Goal: Information Seeking & Learning: Learn about a topic

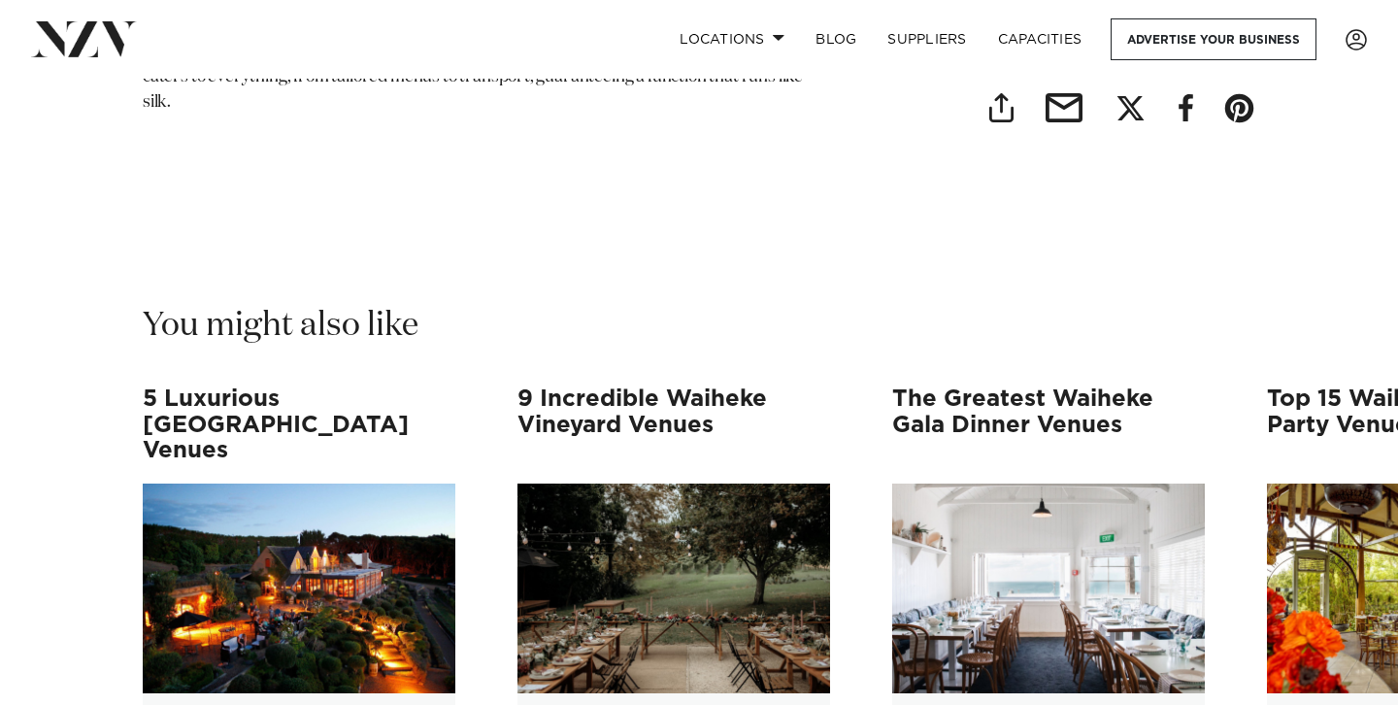
scroll to position [19153, 0]
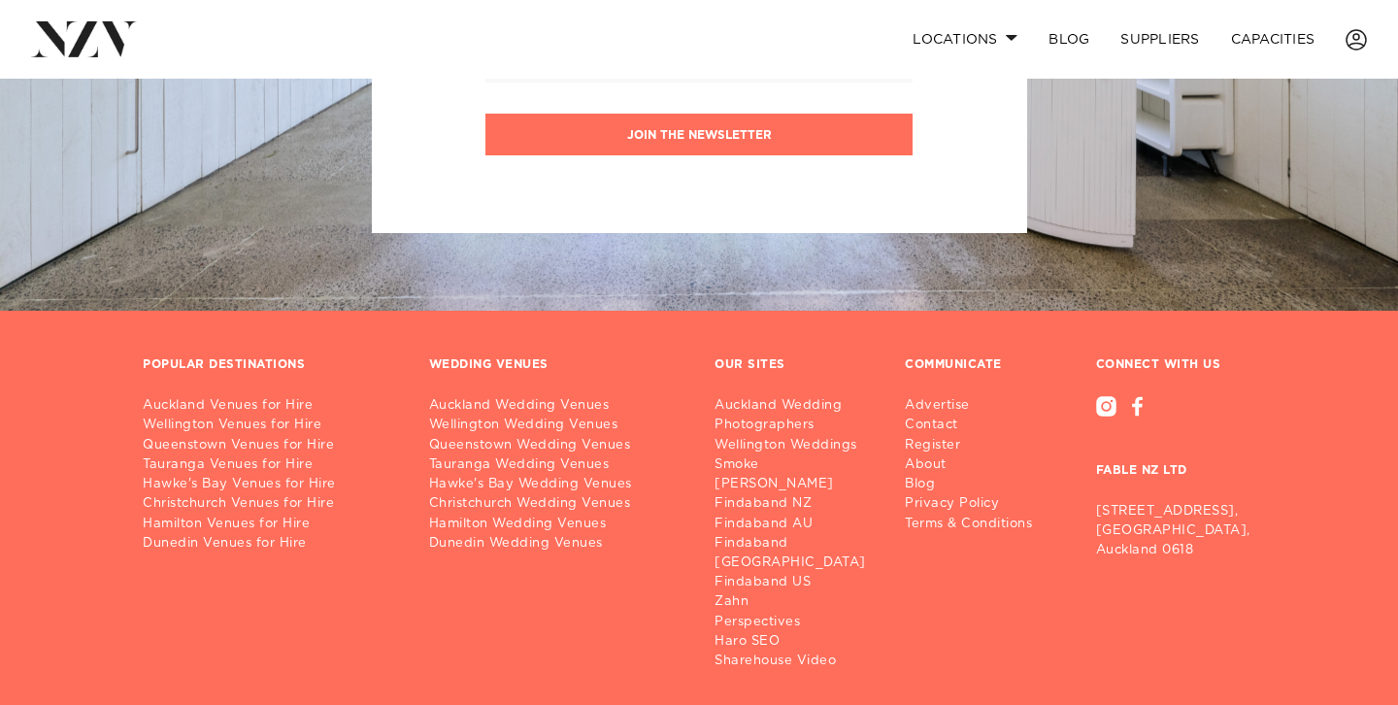
scroll to position [2373, 0]
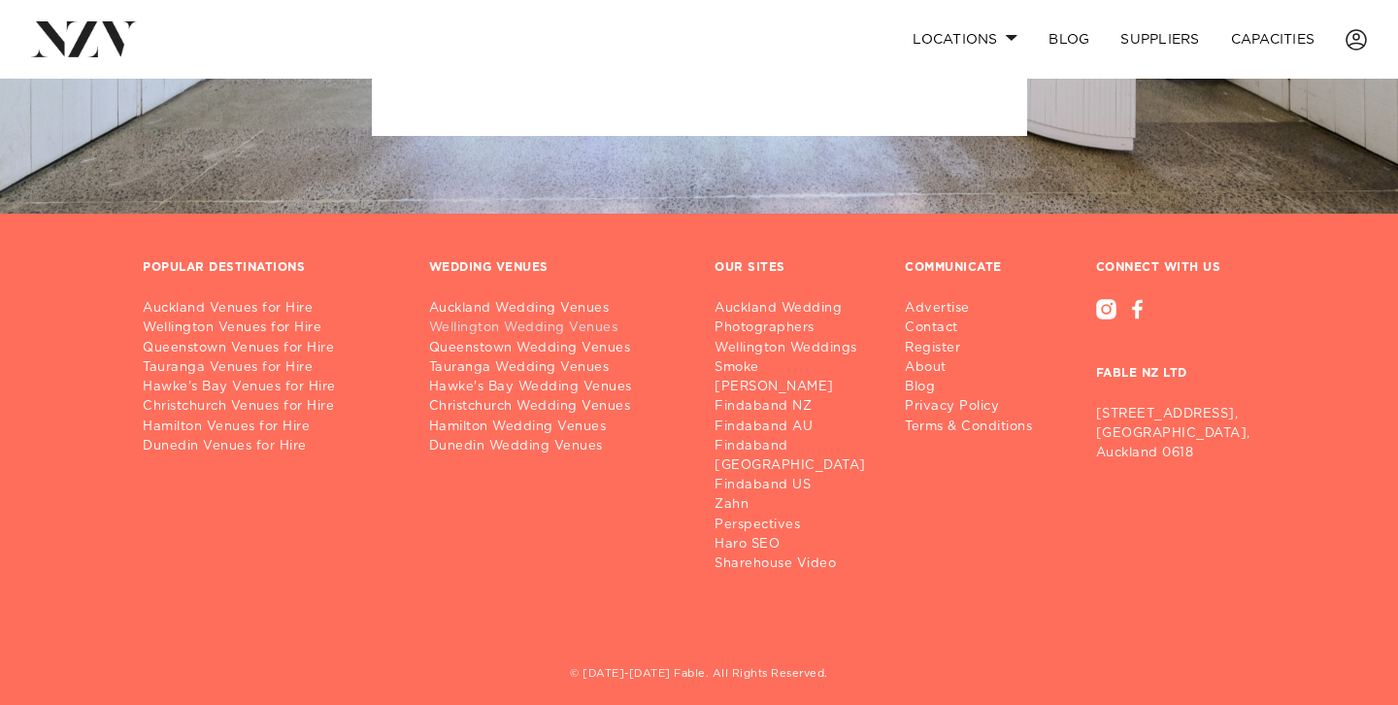
click at [529, 331] on link "Wellington Wedding Venues" at bounding box center [556, 328] width 255 height 19
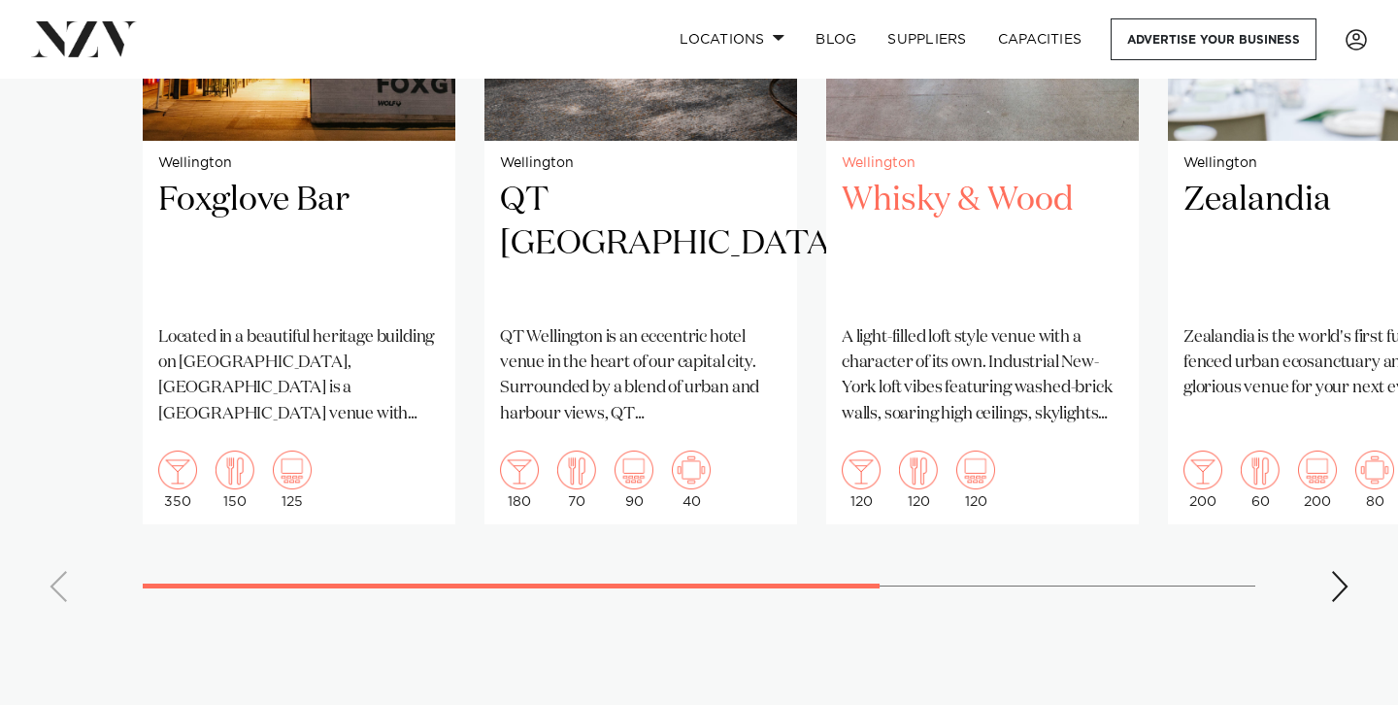
scroll to position [1825, 0]
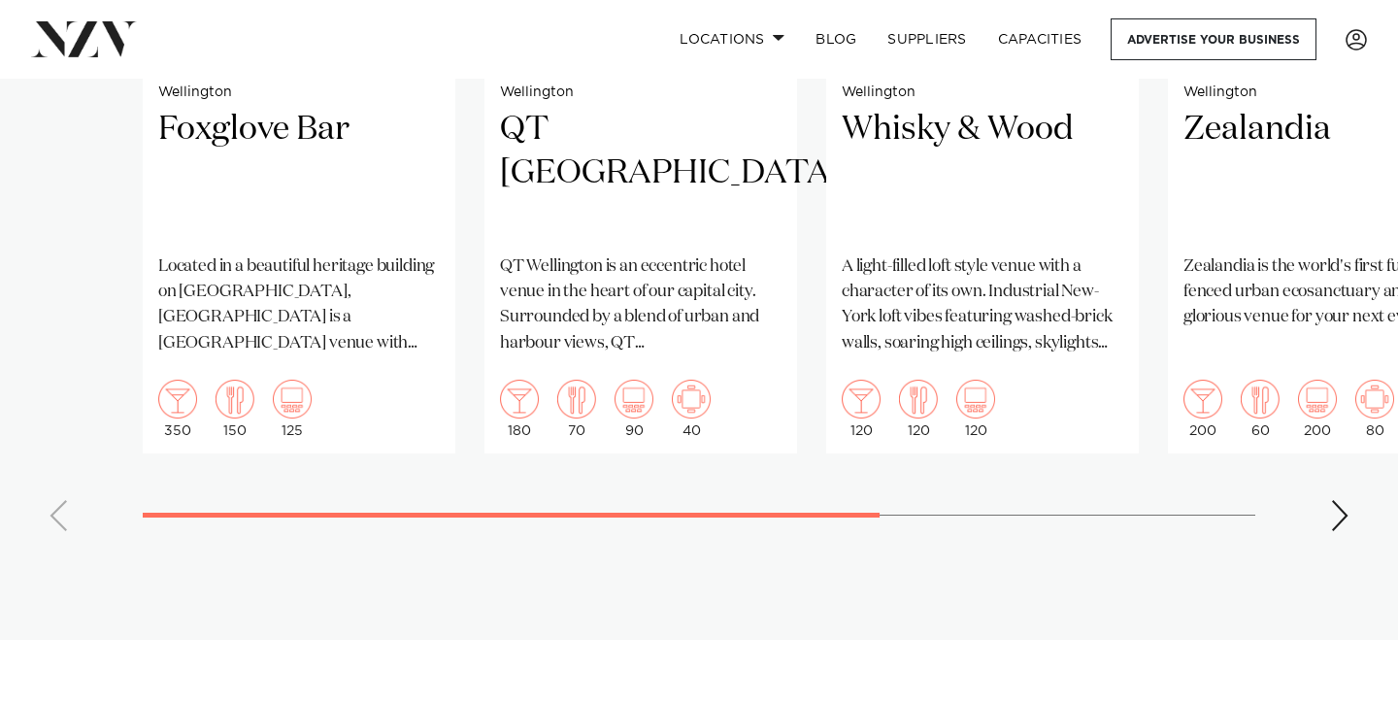
click at [1324, 469] on swiper-container "Wellington Foxglove Bar Located in a beautiful heritage building on Queens Whar…" at bounding box center [699, 98] width 1398 height 896
click at [1339, 500] on div "Next slide" at bounding box center [1339, 515] width 19 height 31
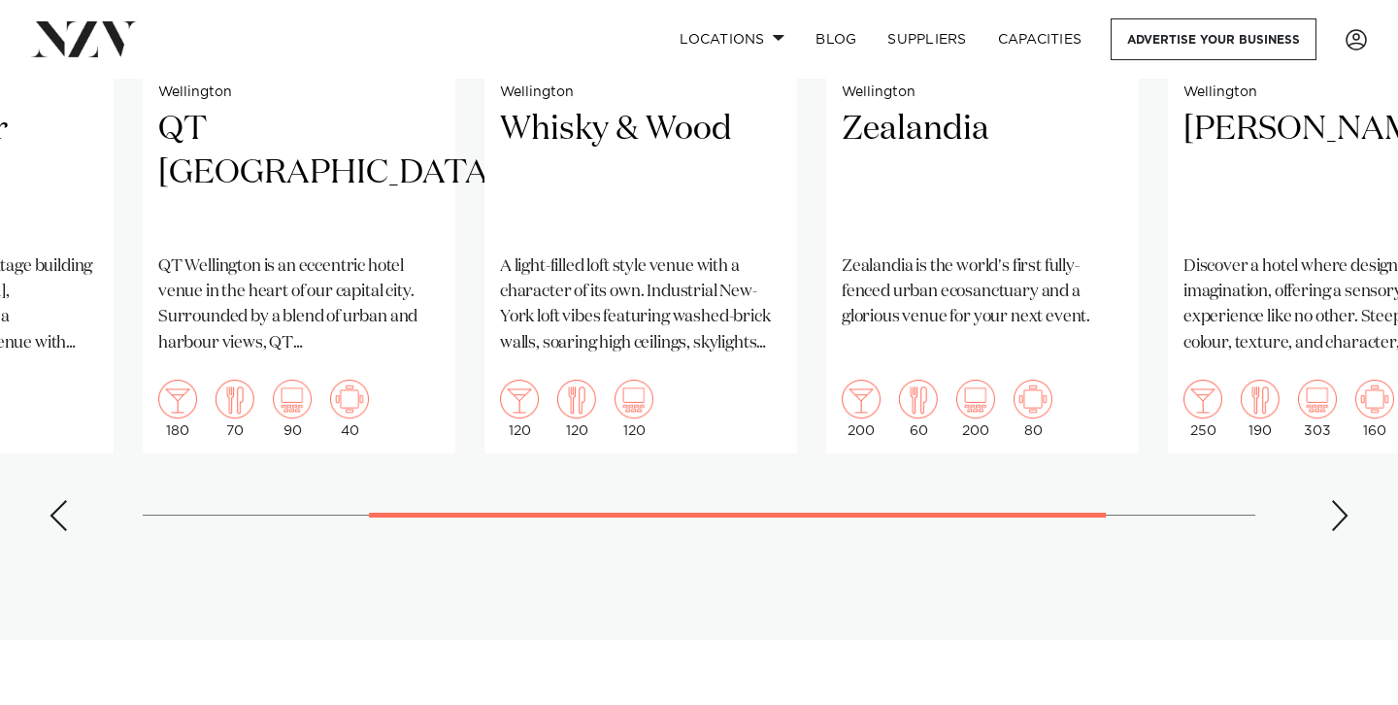
click at [1339, 500] on div "Next slide" at bounding box center [1339, 515] width 19 height 31
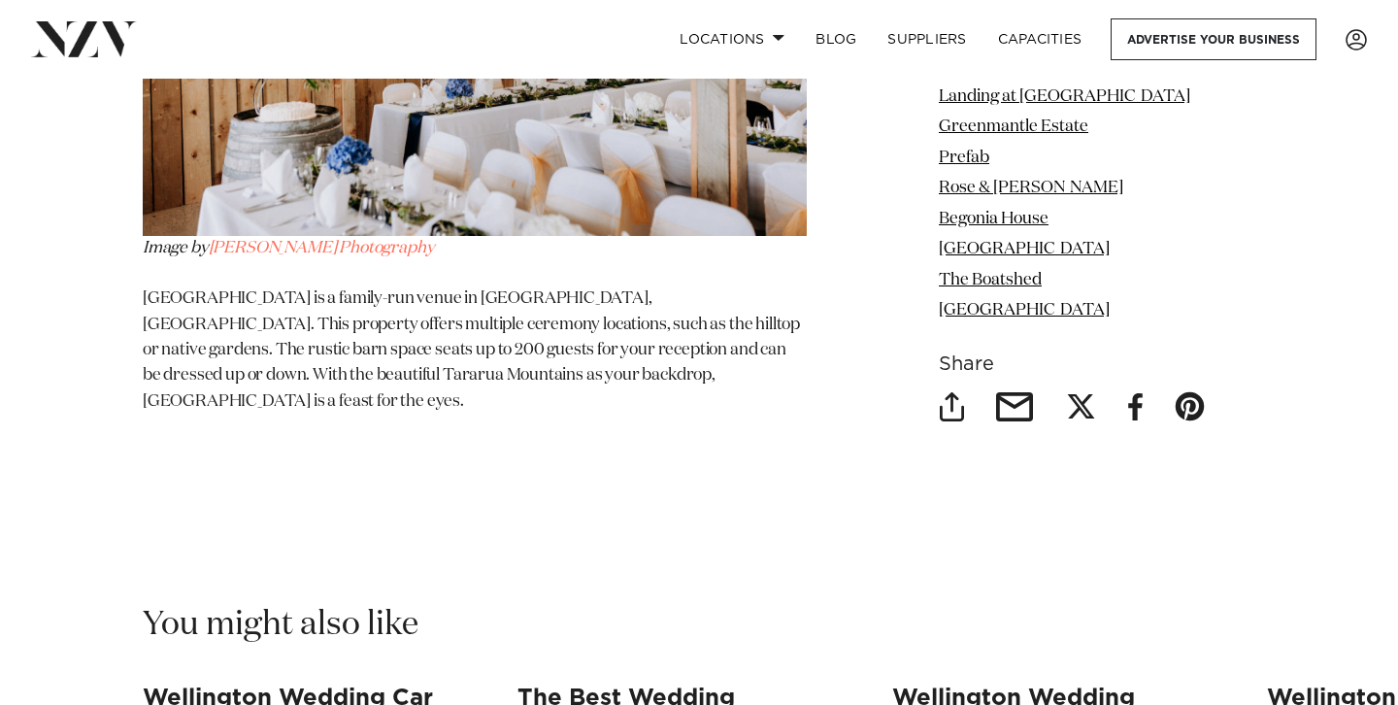
scroll to position [19840, 0]
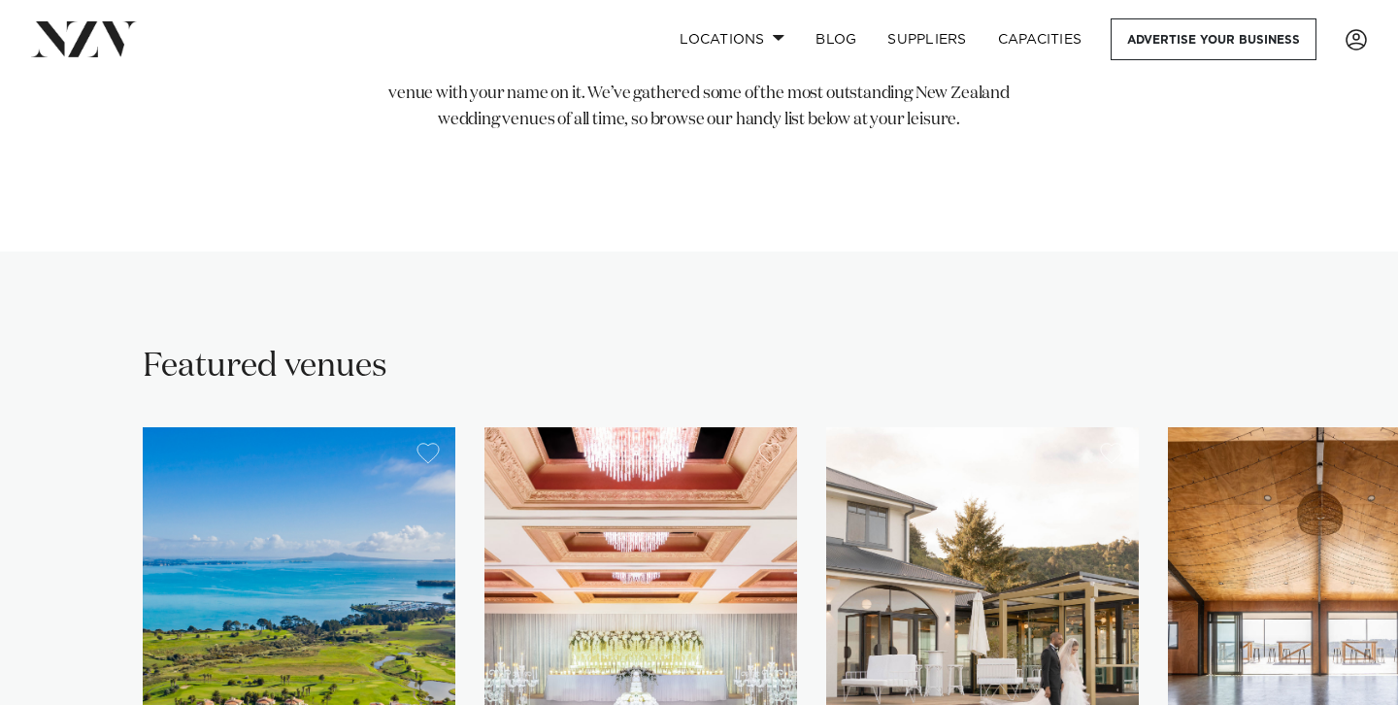
scroll to position [715, 0]
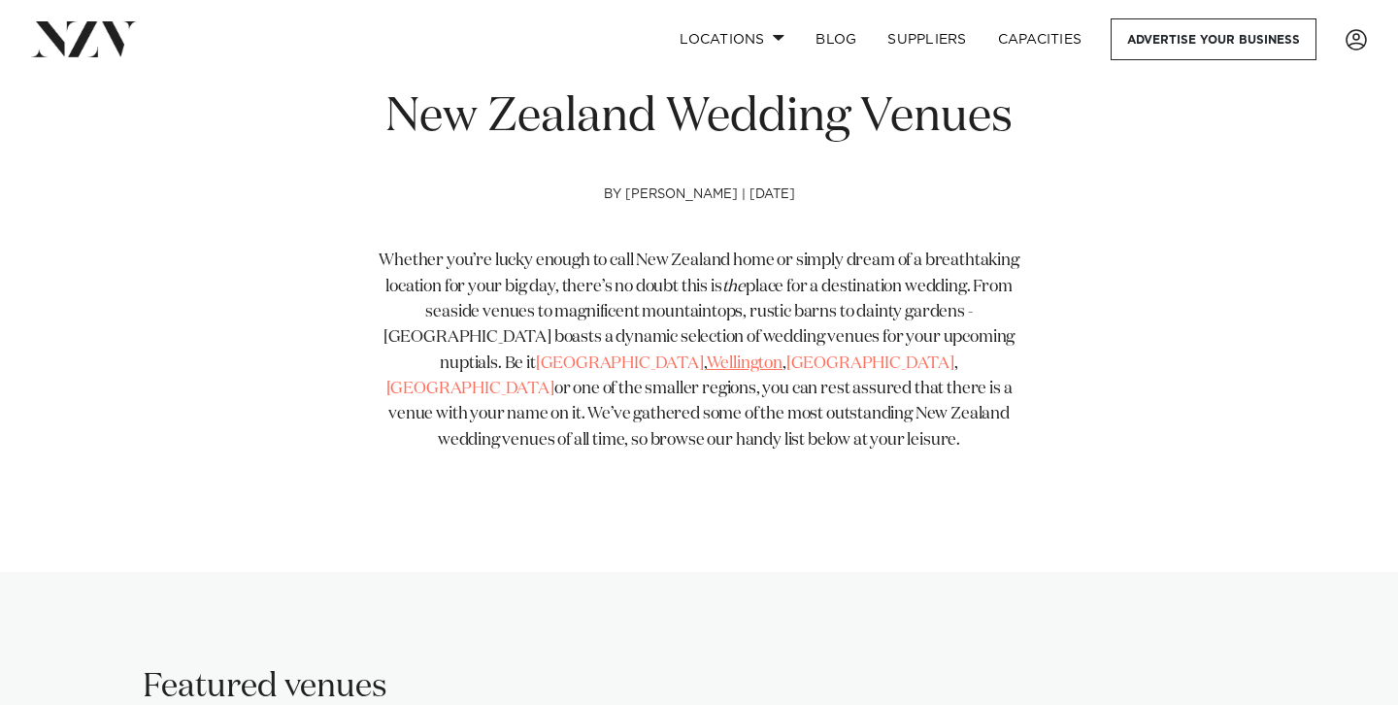
click at [707, 360] on link "Wellington" at bounding box center [745, 363] width 76 height 17
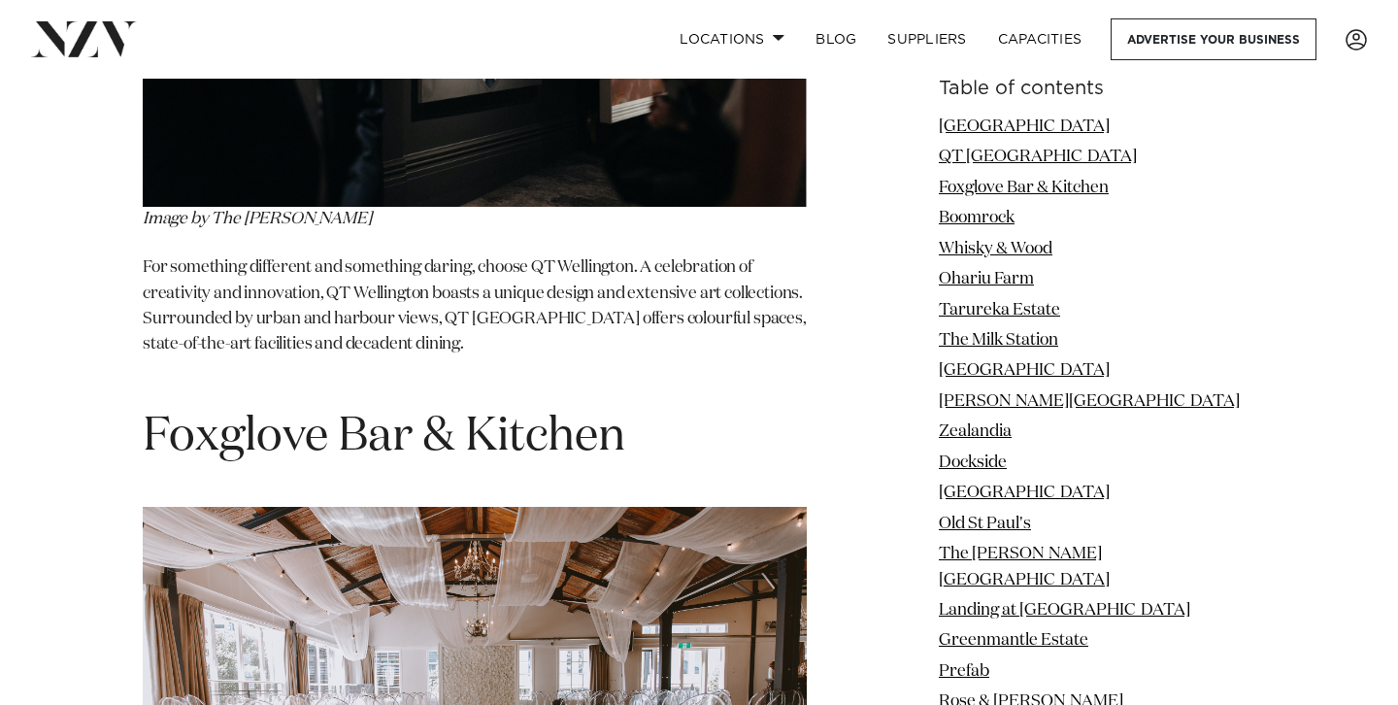
scroll to position [4690, 0]
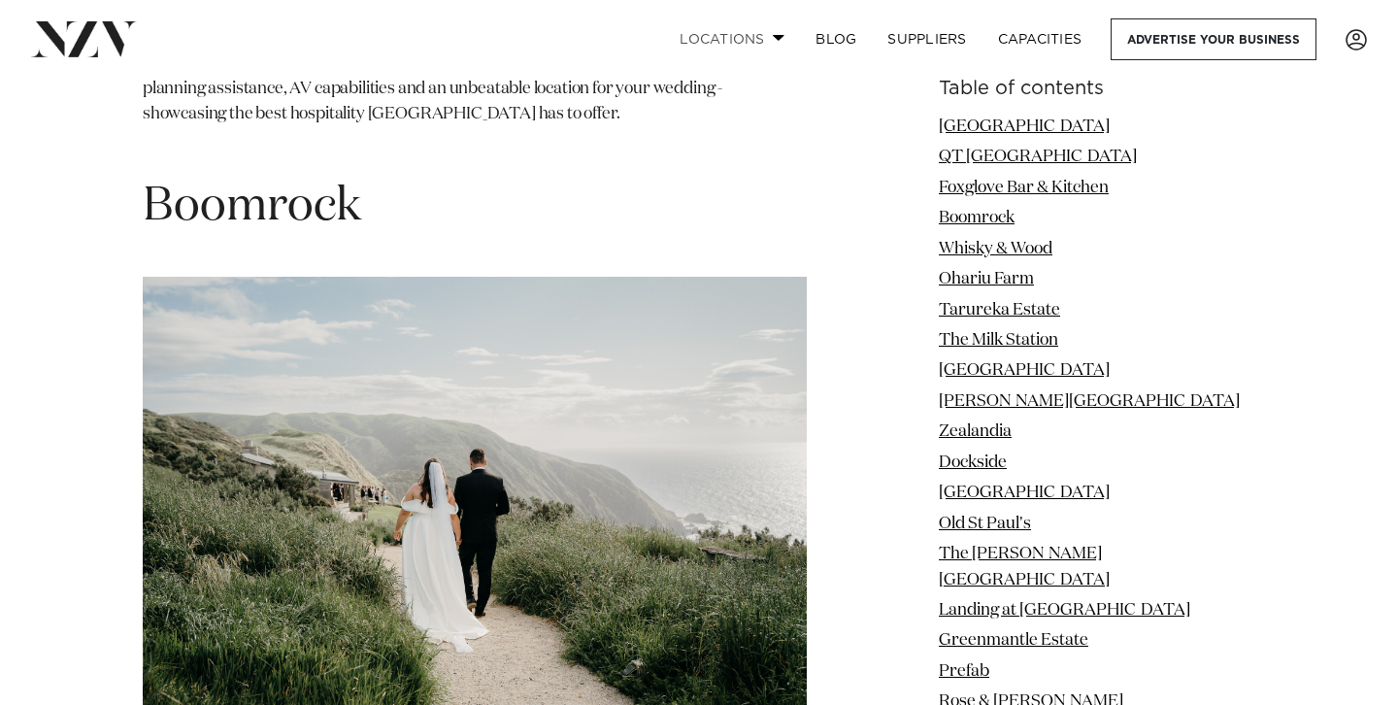
click at [752, 39] on link "Locations" at bounding box center [732, 39] width 136 height 42
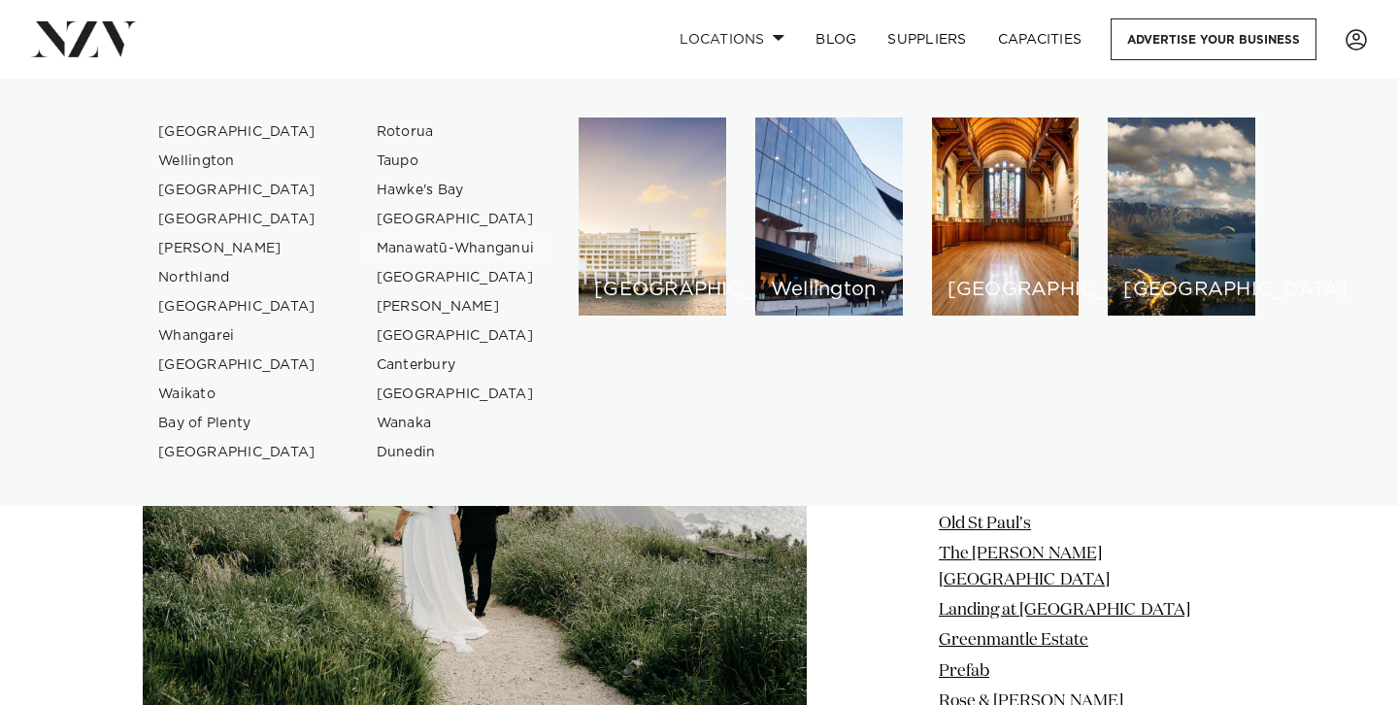
click at [458, 251] on link "Manawatū-Whanganui" at bounding box center [455, 248] width 189 height 29
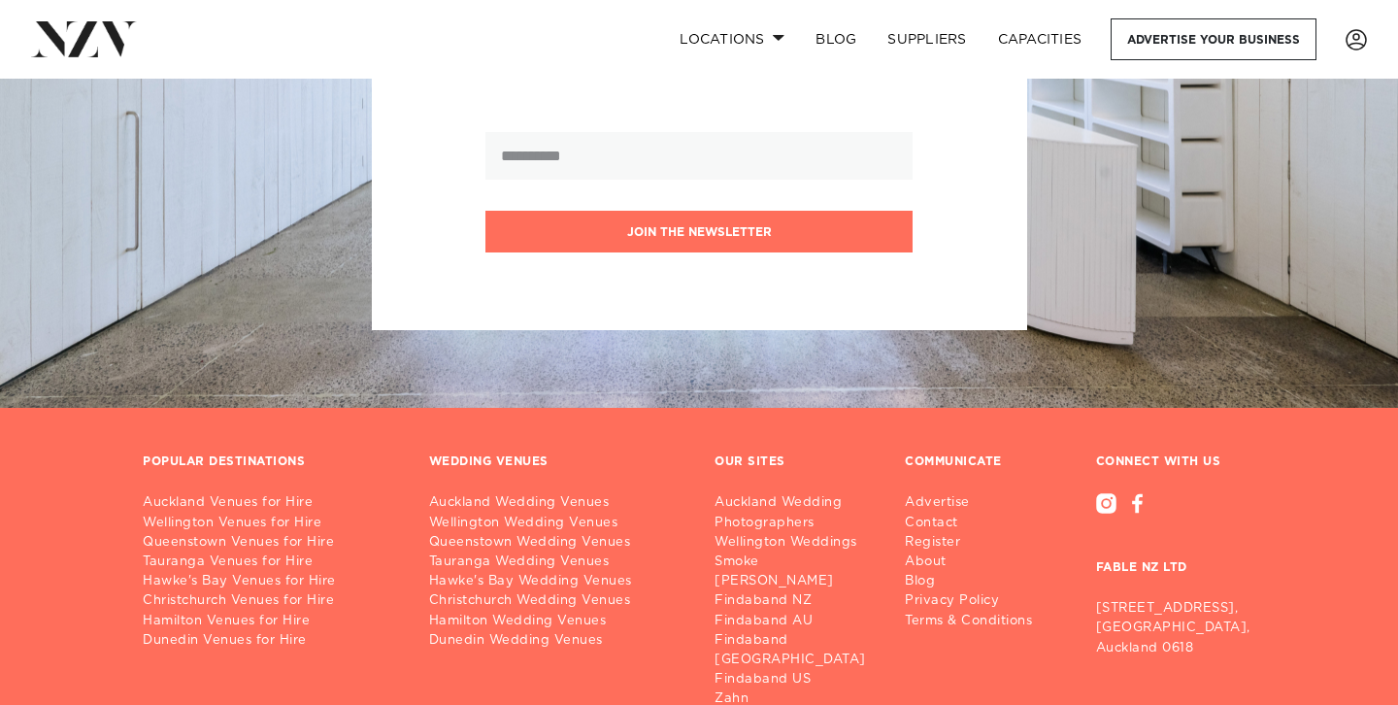
scroll to position [2908, 0]
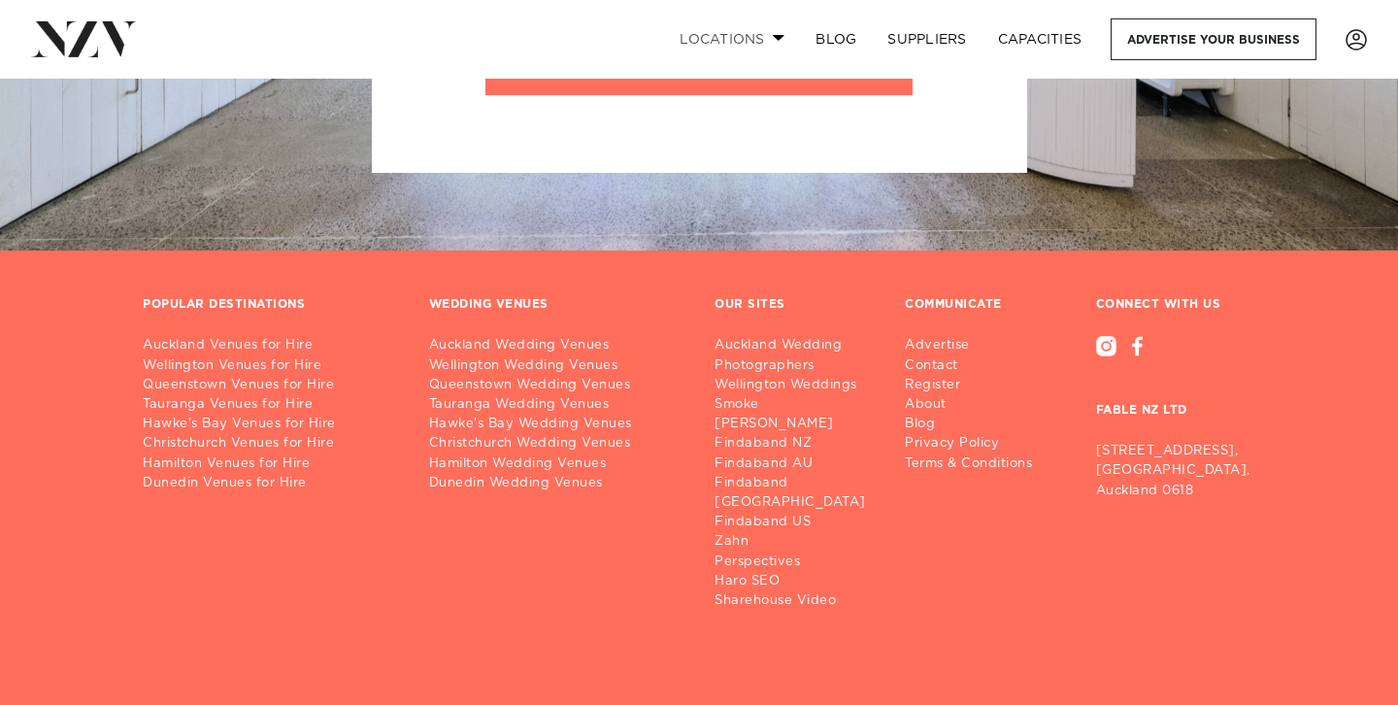
click at [757, 38] on link "Locations" at bounding box center [732, 39] width 136 height 42
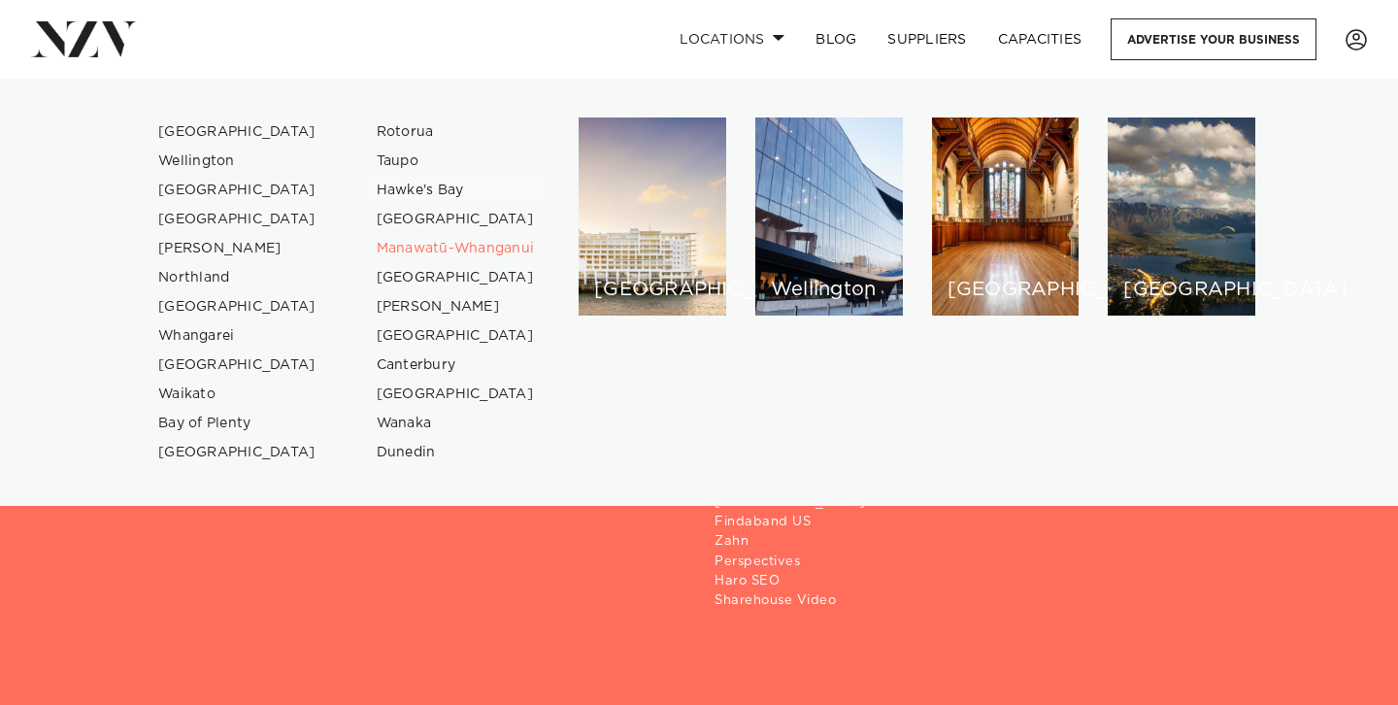
click at [414, 185] on link "Hawke's Bay" at bounding box center [455, 190] width 189 height 29
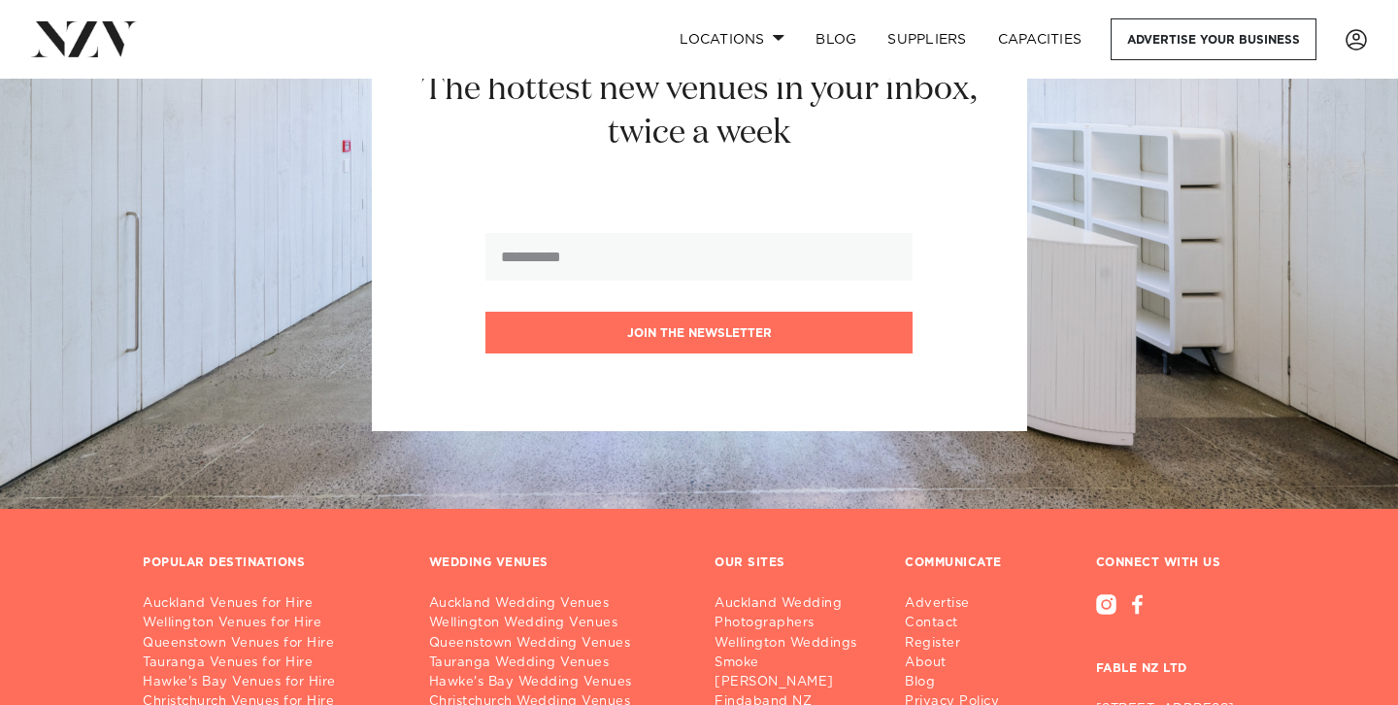
scroll to position [4485, 0]
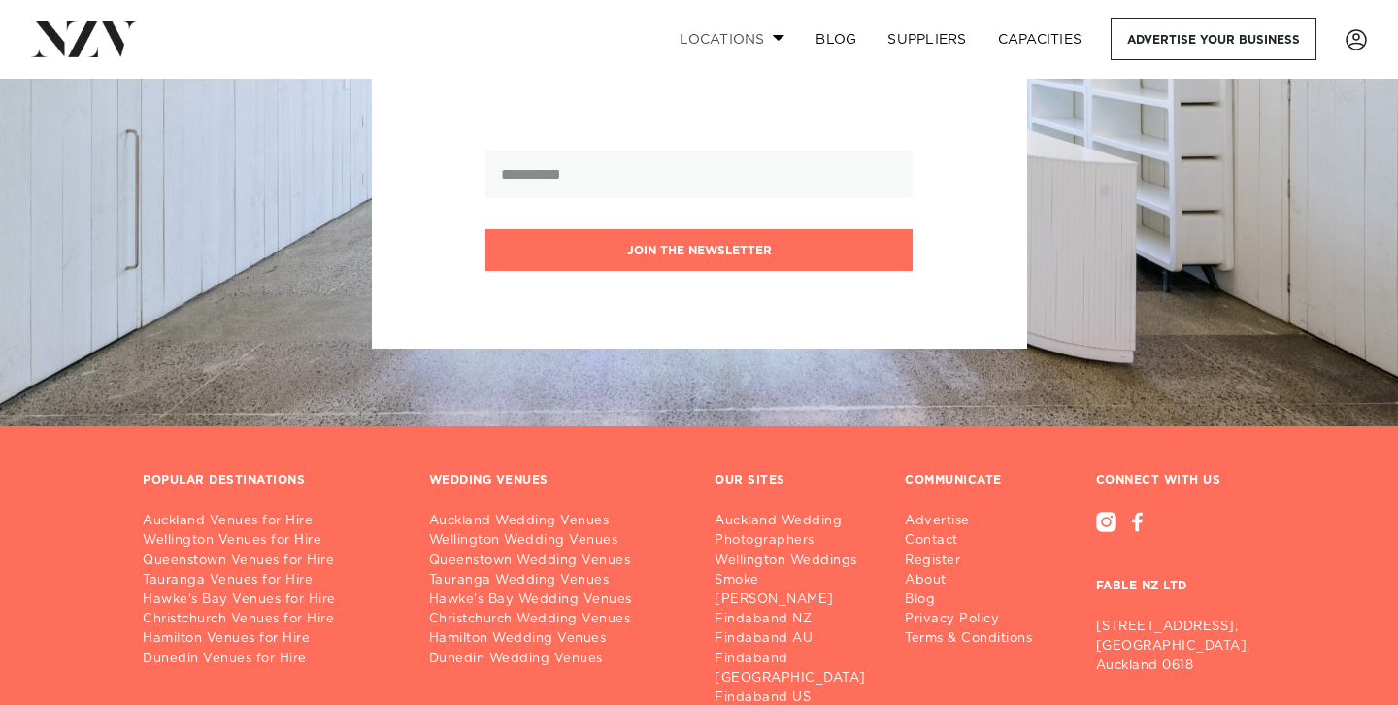
click at [755, 55] on link "Locations" at bounding box center [732, 39] width 136 height 42
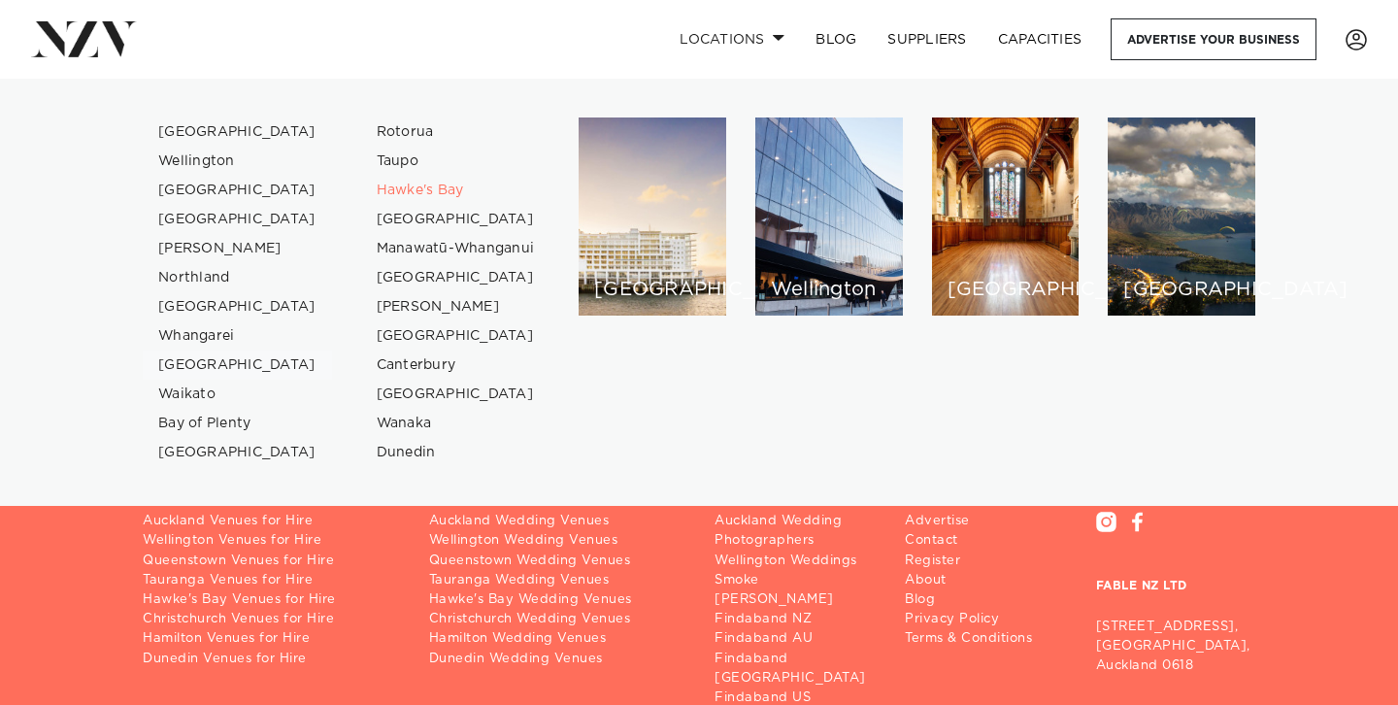
click at [204, 368] on link "[GEOGRAPHIC_DATA]" at bounding box center [237, 365] width 189 height 29
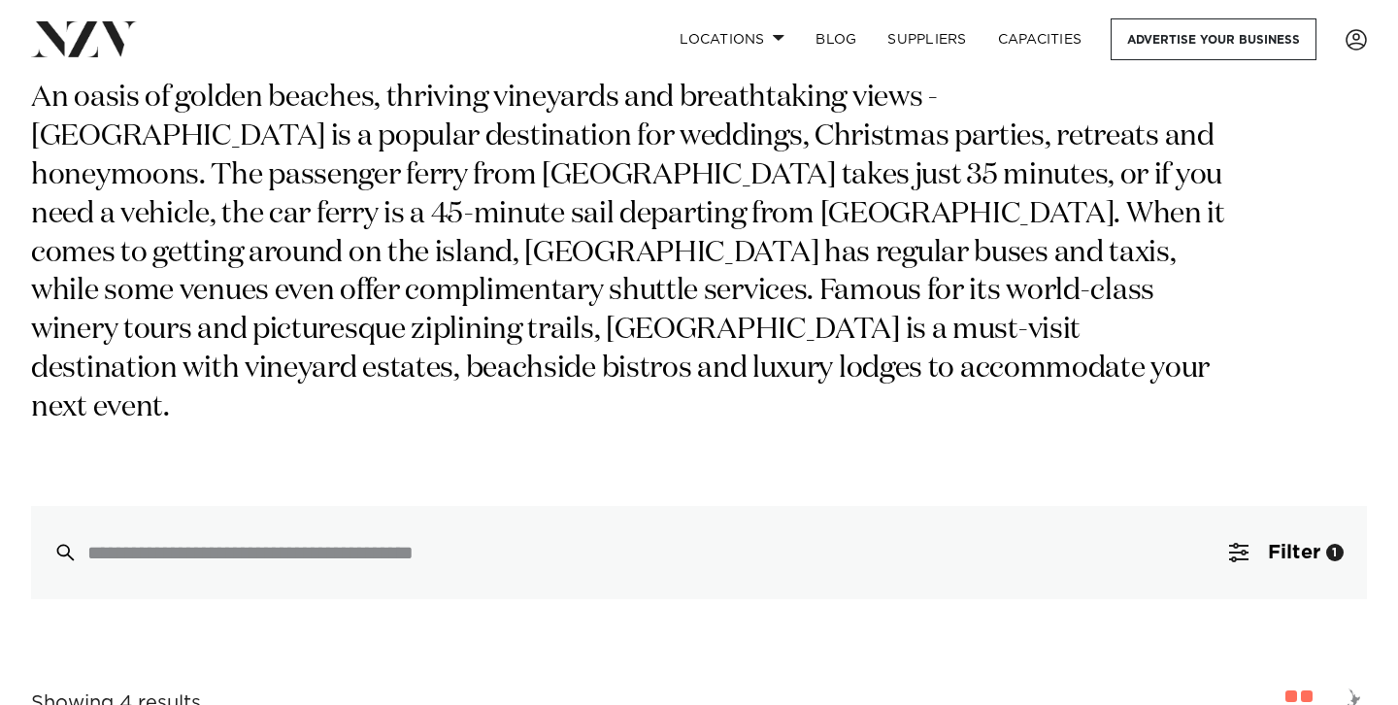
scroll to position [138, 0]
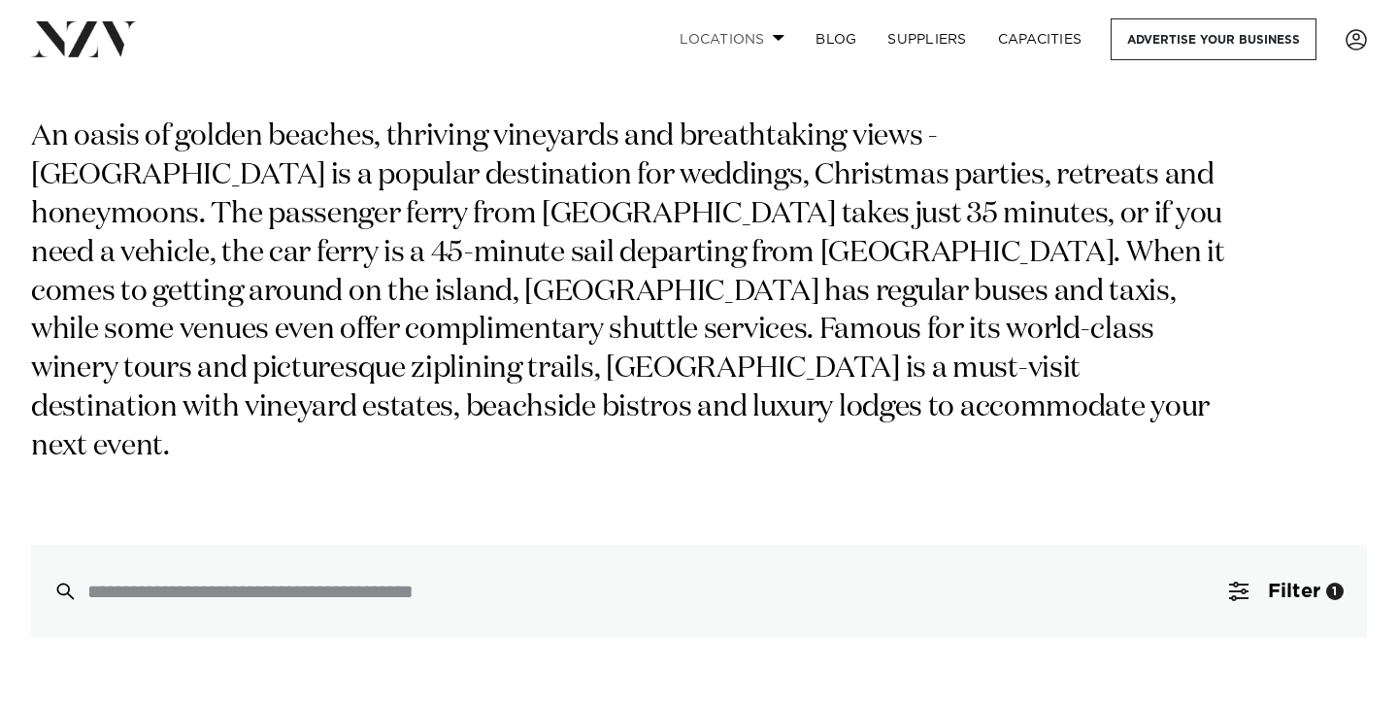
click at [737, 41] on link "Locations" at bounding box center [732, 39] width 136 height 42
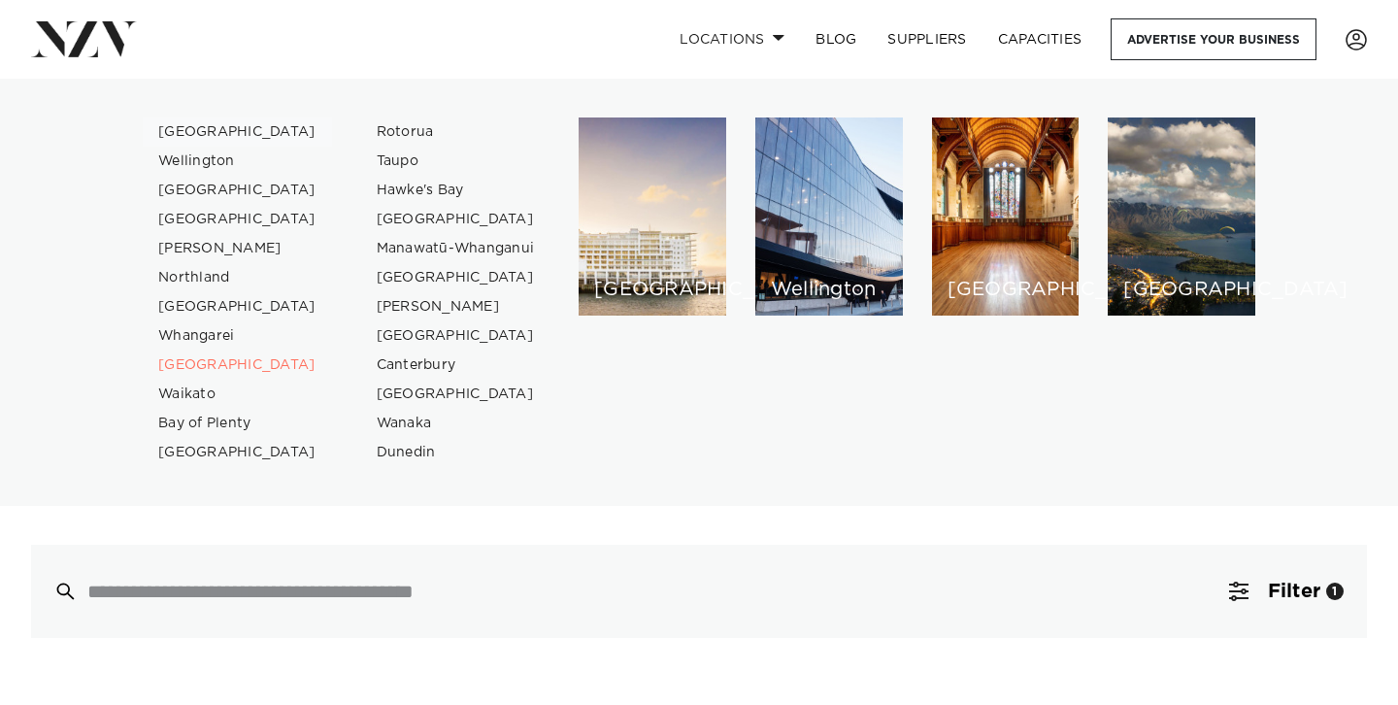
click at [201, 126] on link "[GEOGRAPHIC_DATA]" at bounding box center [237, 132] width 189 height 29
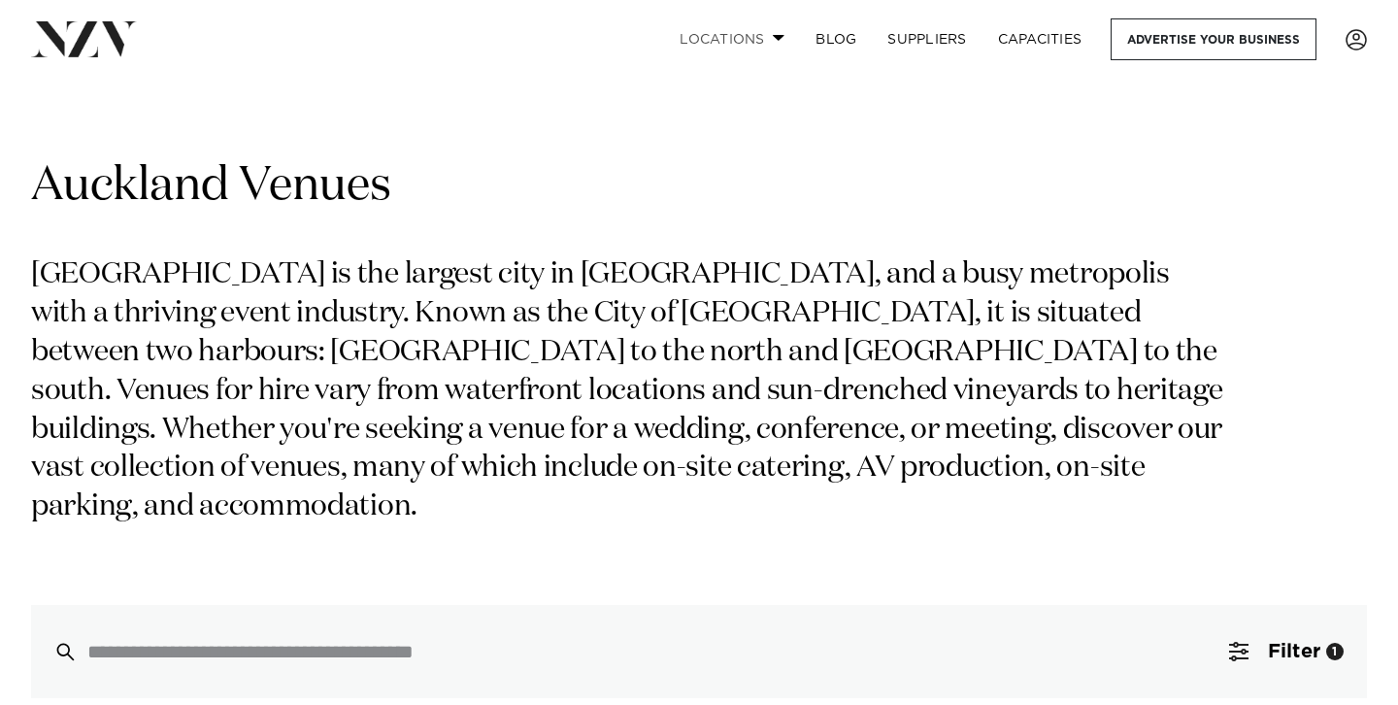
click at [715, 28] on link "Locations" at bounding box center [732, 39] width 136 height 42
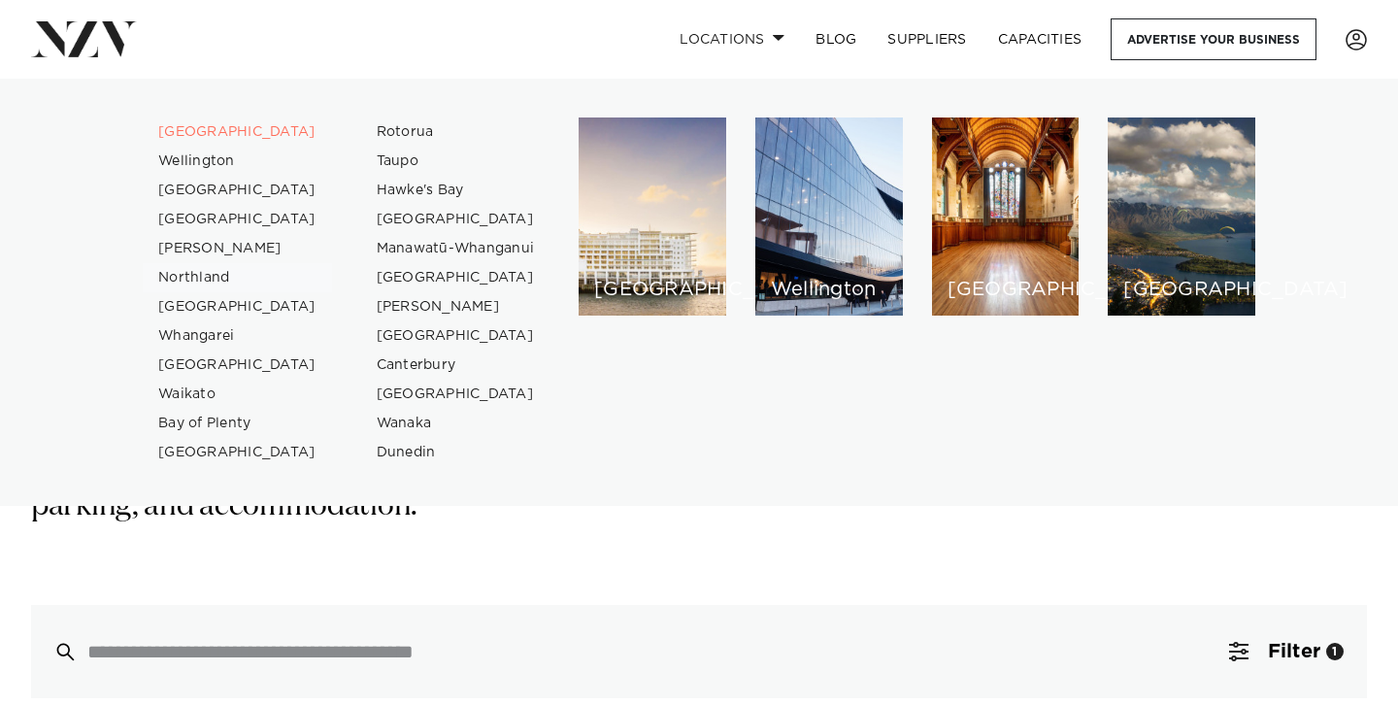
click at [198, 273] on link "Northland" at bounding box center [237, 277] width 189 height 29
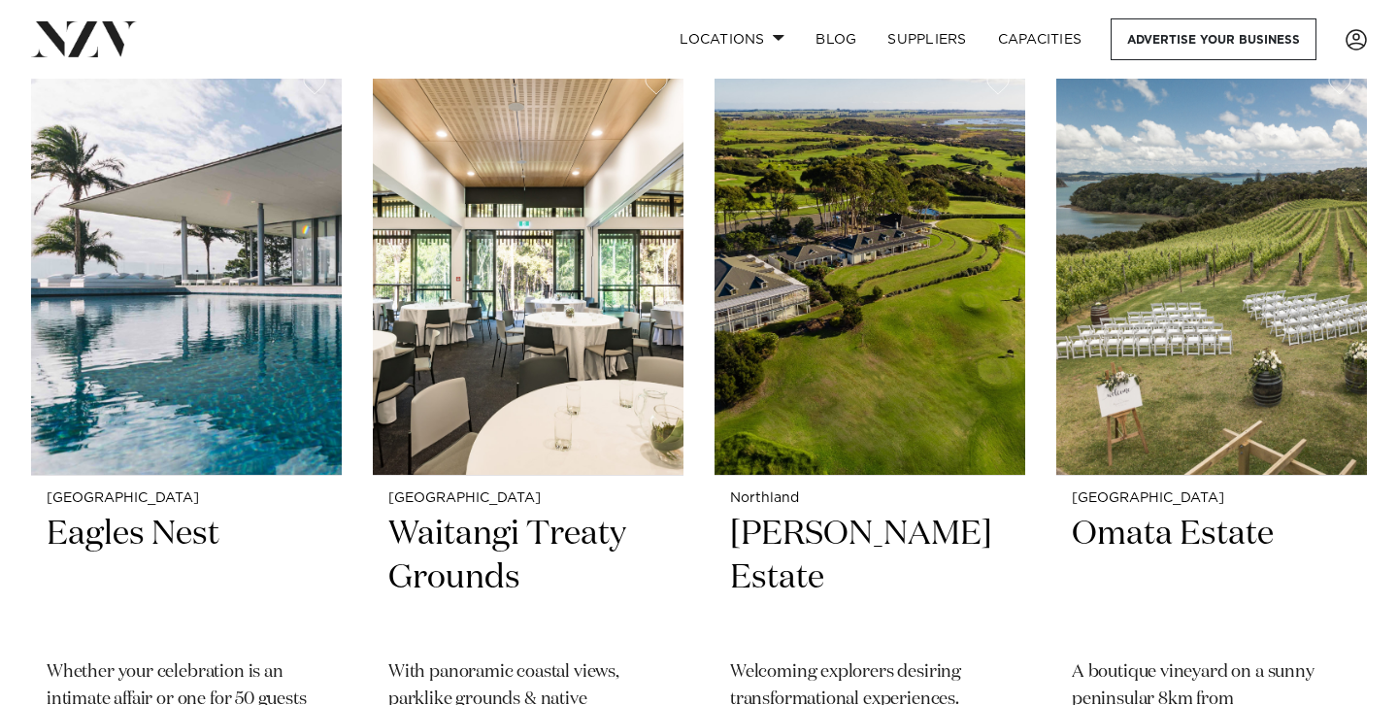
scroll to position [588, 0]
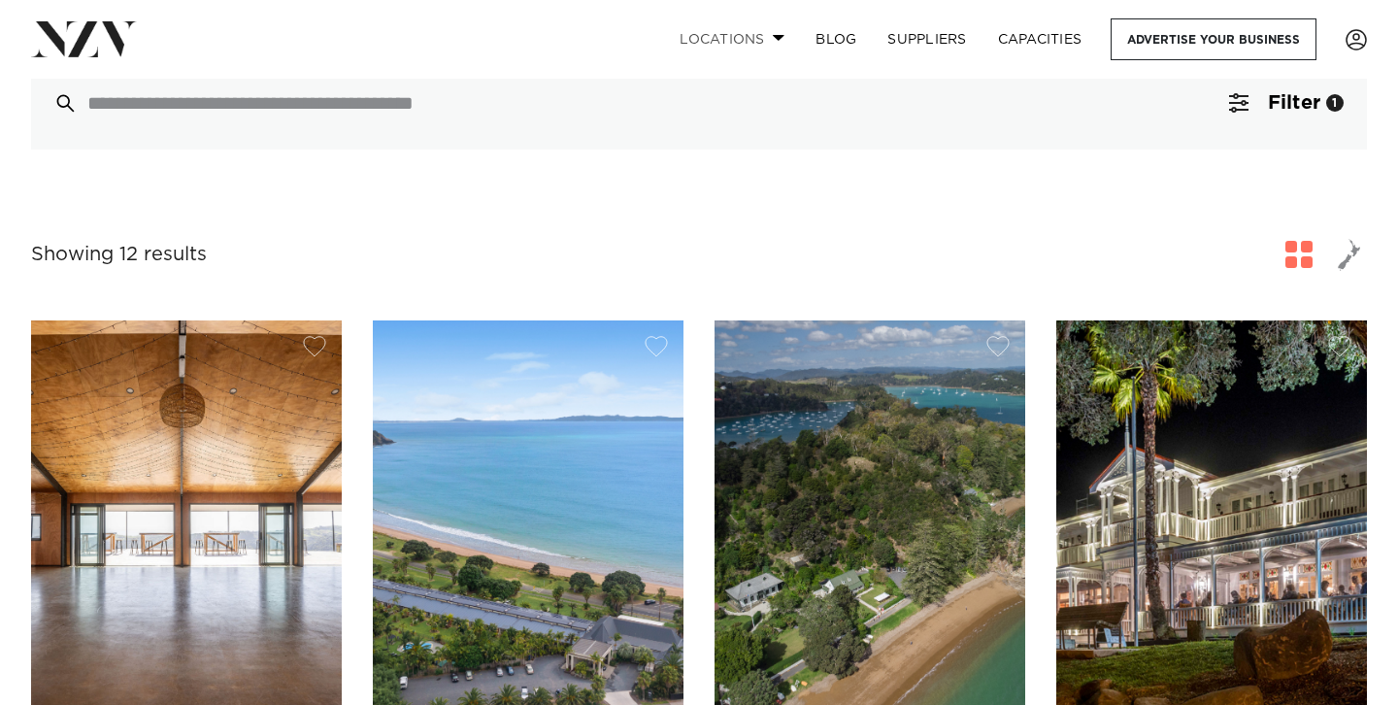
click at [724, 38] on link "Locations" at bounding box center [732, 39] width 136 height 42
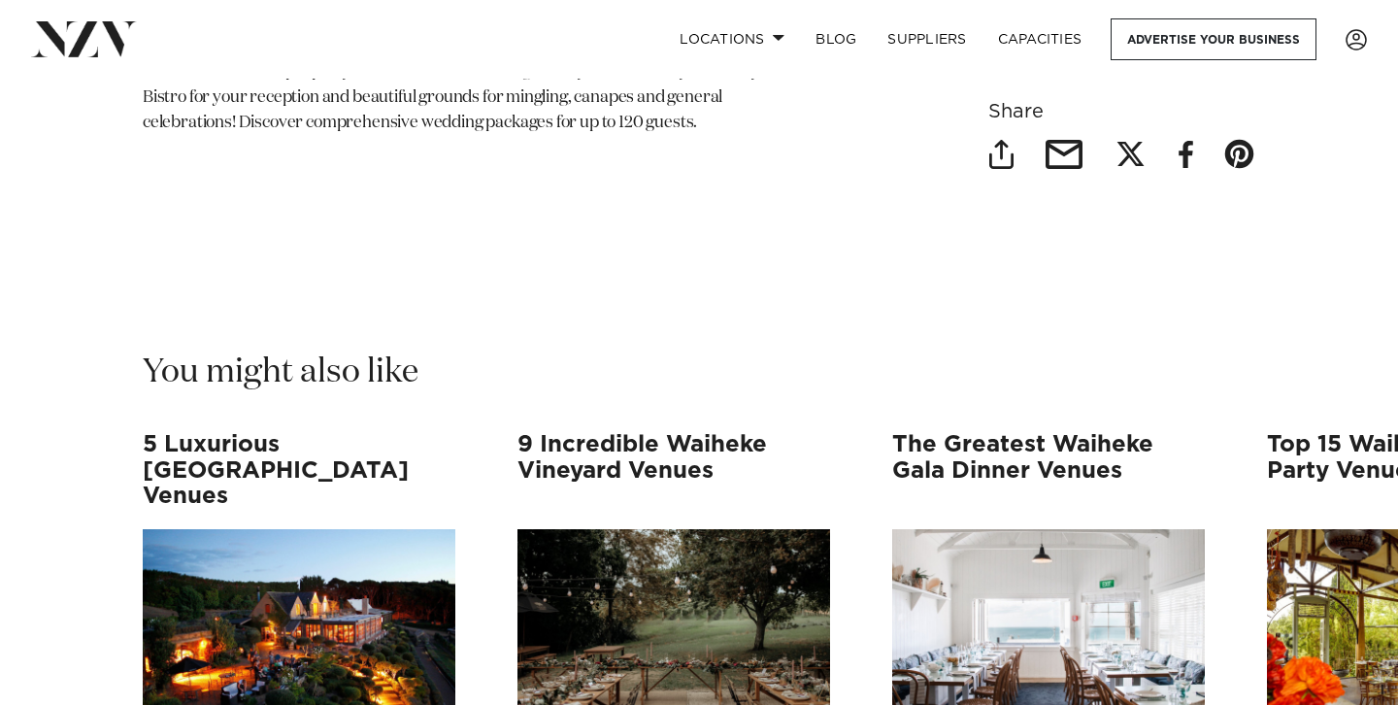
scroll to position [9957, 0]
